Goal: Task Accomplishment & Management: Manage account settings

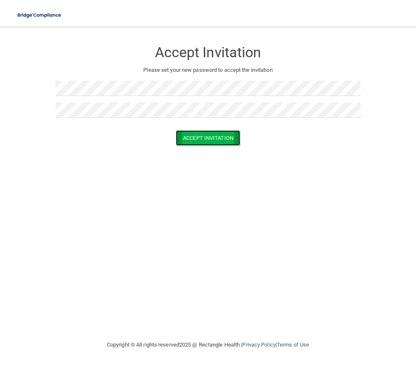
click at [231, 134] on button "Accept Invitation" at bounding box center [208, 137] width 64 height 15
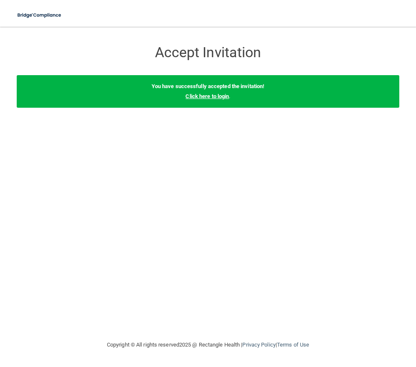
click at [221, 96] on link "Click here to login" at bounding box center [206, 96] width 43 height 6
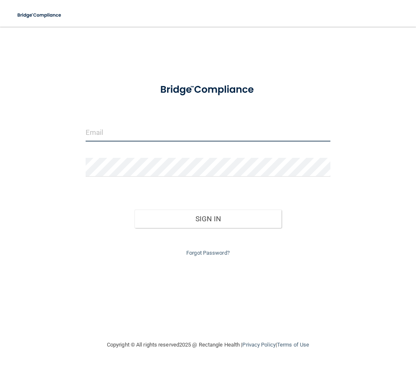
click at [162, 141] on input "email" at bounding box center [208, 132] width 245 height 19
type input "[EMAIL_ADDRESS][DOMAIN_NAME]"
click at [155, 131] on input "[EMAIL_ADDRESS][DOMAIN_NAME]" at bounding box center [208, 132] width 245 height 19
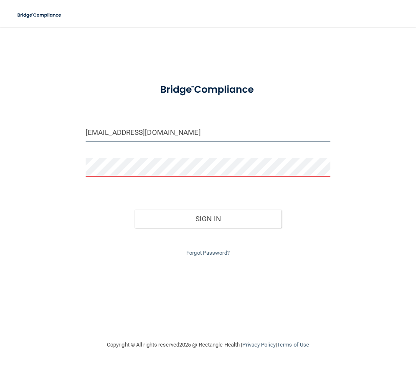
click at [155, 131] on input "[EMAIL_ADDRESS][DOMAIN_NAME]" at bounding box center [208, 132] width 245 height 19
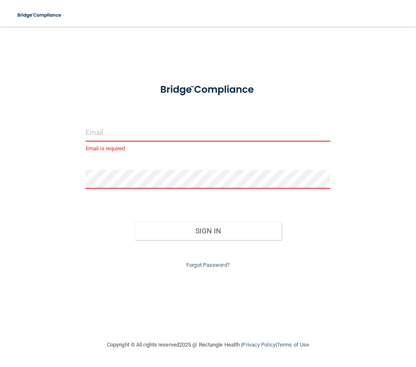
click at [139, 129] on input "email" at bounding box center [208, 132] width 245 height 19
paste input "[PERSON_NAME][EMAIL_ADDRESS][DOMAIN_NAME]"
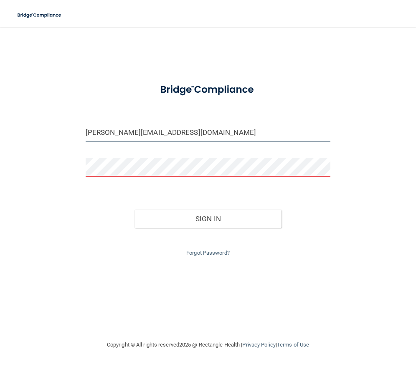
type input "[PERSON_NAME][EMAIL_ADDRESS][DOMAIN_NAME]"
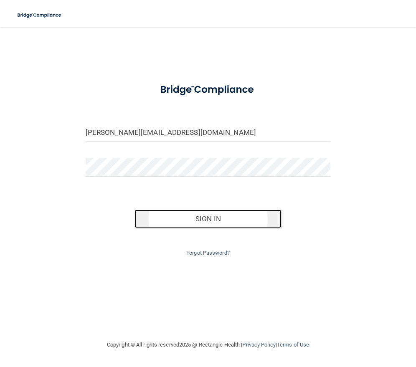
click at [177, 213] on button "Sign In" at bounding box center [207, 219] width 147 height 18
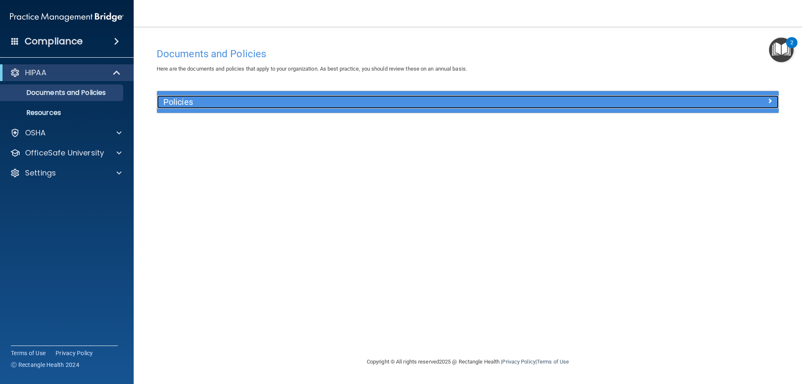
click at [416, 101] on h5 "Policies" at bounding box center [390, 101] width 454 height 9
